Goal: Check status: Check status

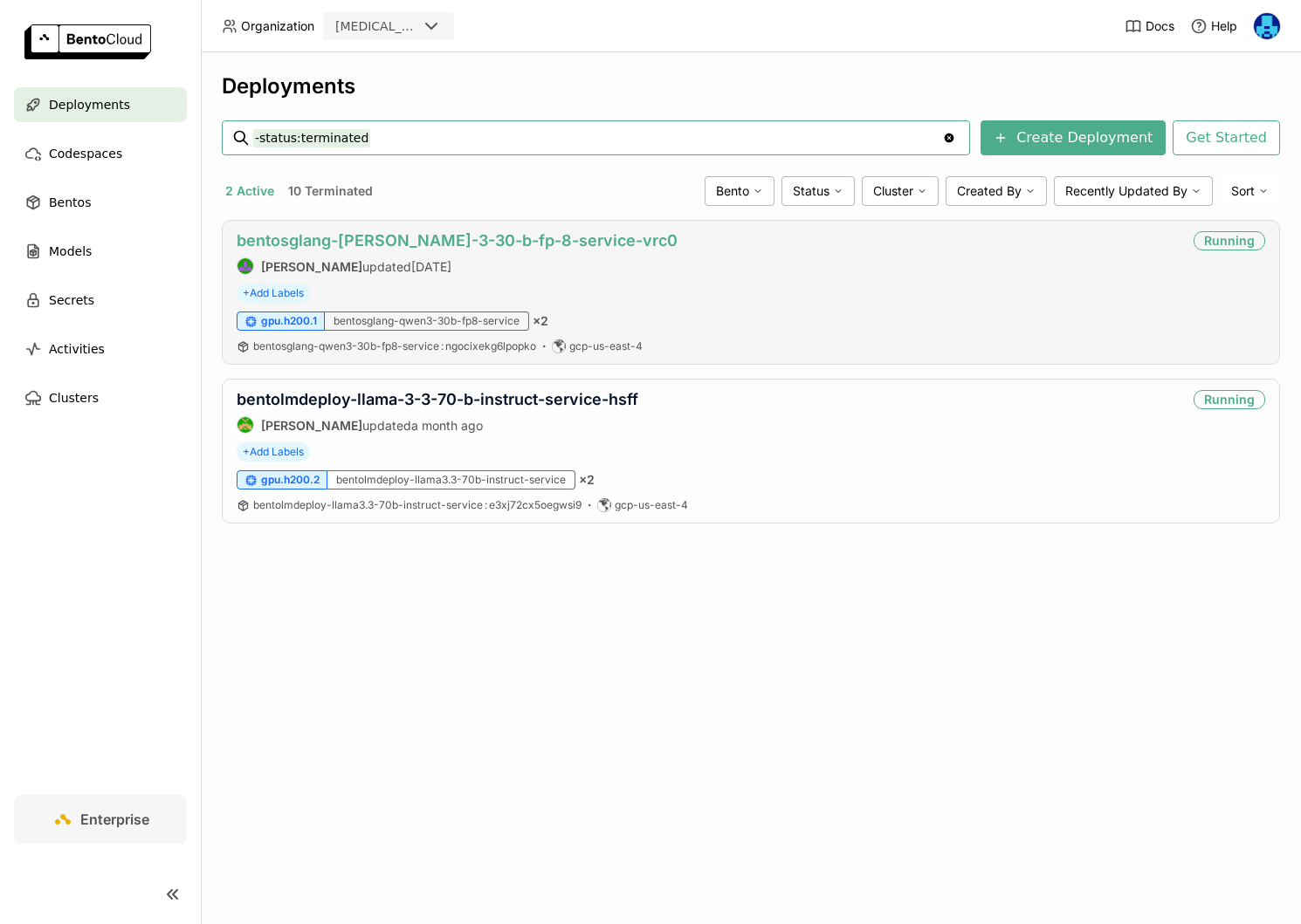
click at [405, 240] on link "bentosglang-[PERSON_NAME]-3-30-b-fp-8-service-vrc0" at bounding box center [457, 239] width 441 height 18
click at [378, 235] on link "bentosglang-[PERSON_NAME]-3-30-b-fp-8-service-vrc0" at bounding box center [457, 239] width 441 height 18
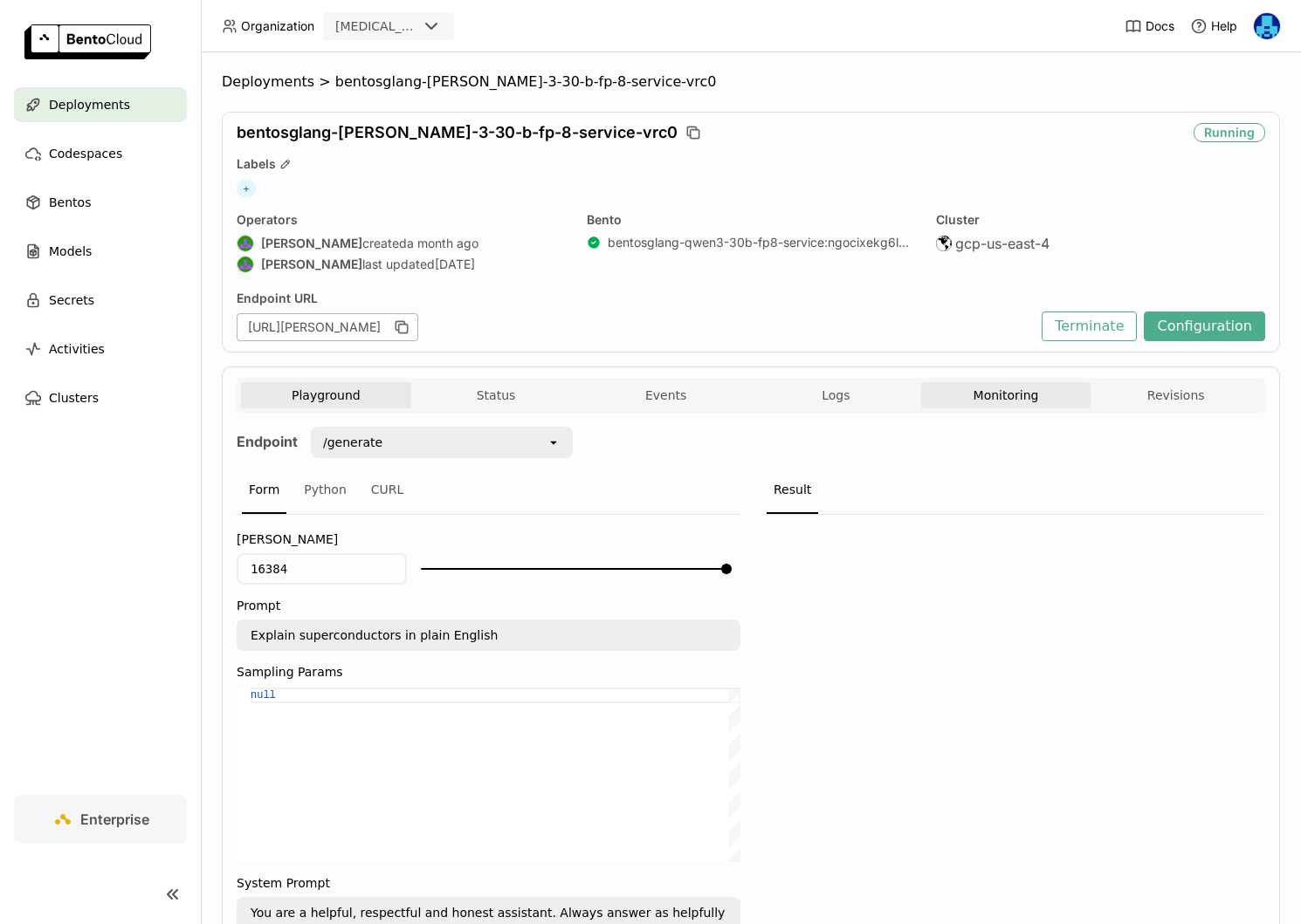
click at [1008, 383] on button "Monitoring" at bounding box center [1006, 394] width 171 height 26
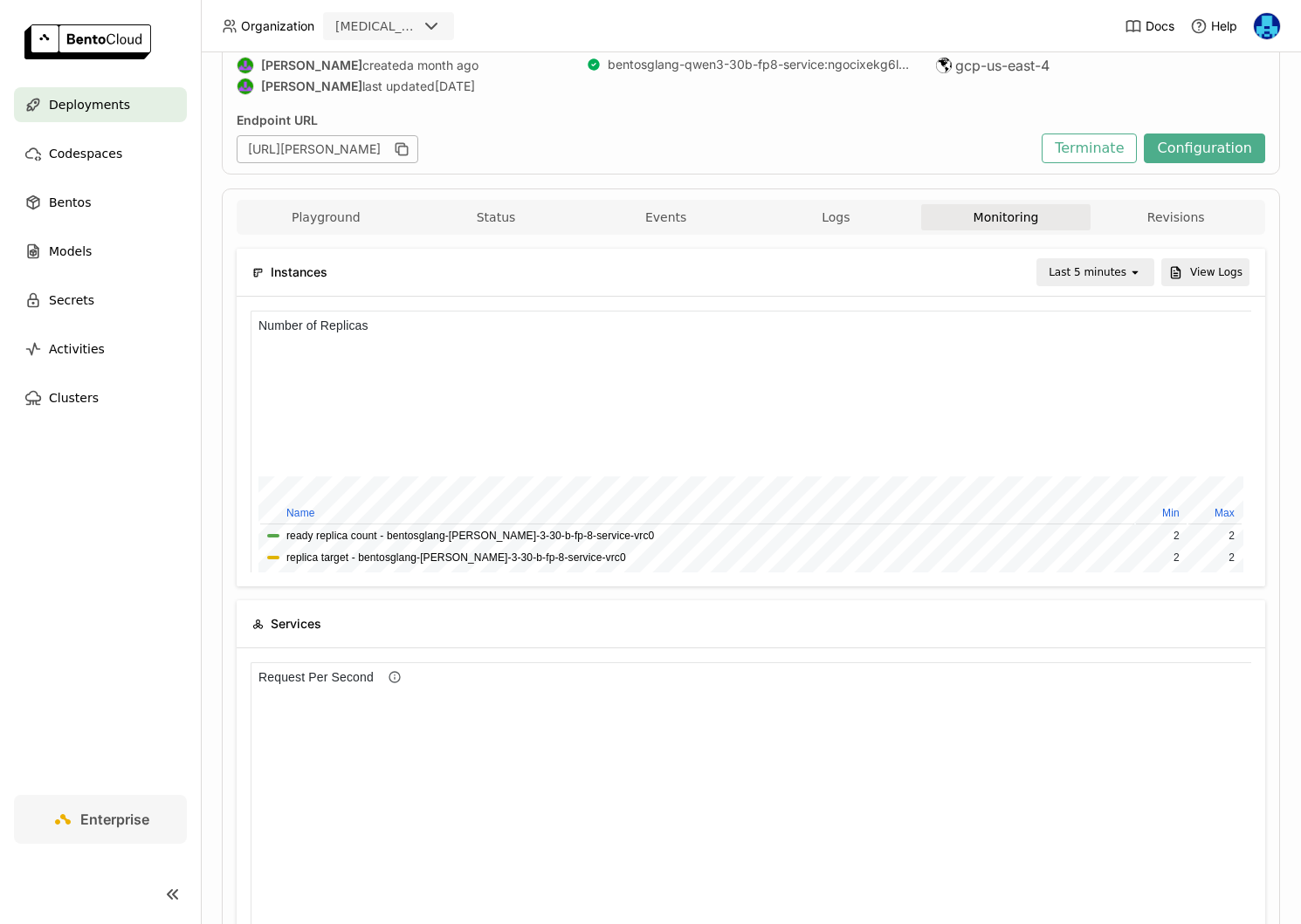
scroll to position [180, 0]
